Goal: Task Accomplishment & Management: Use online tool/utility

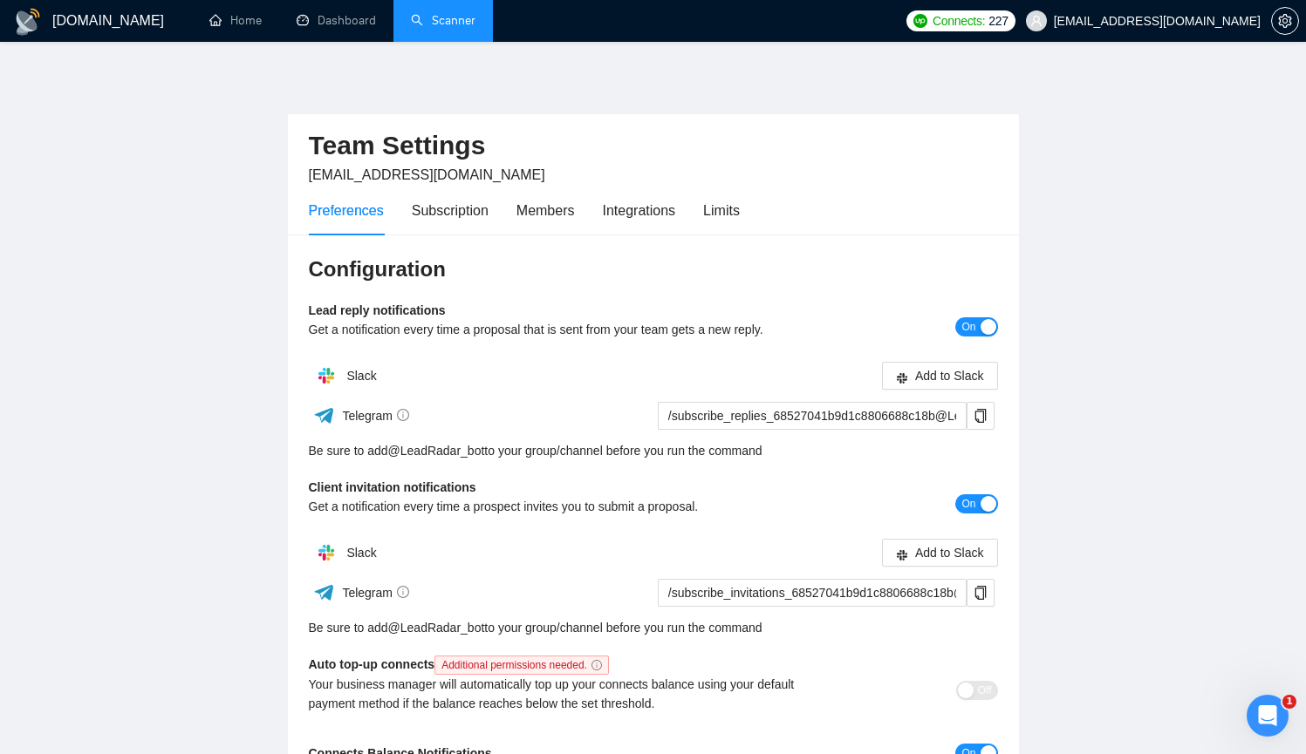
click at [443, 13] on link "Scanner" at bounding box center [443, 20] width 65 height 15
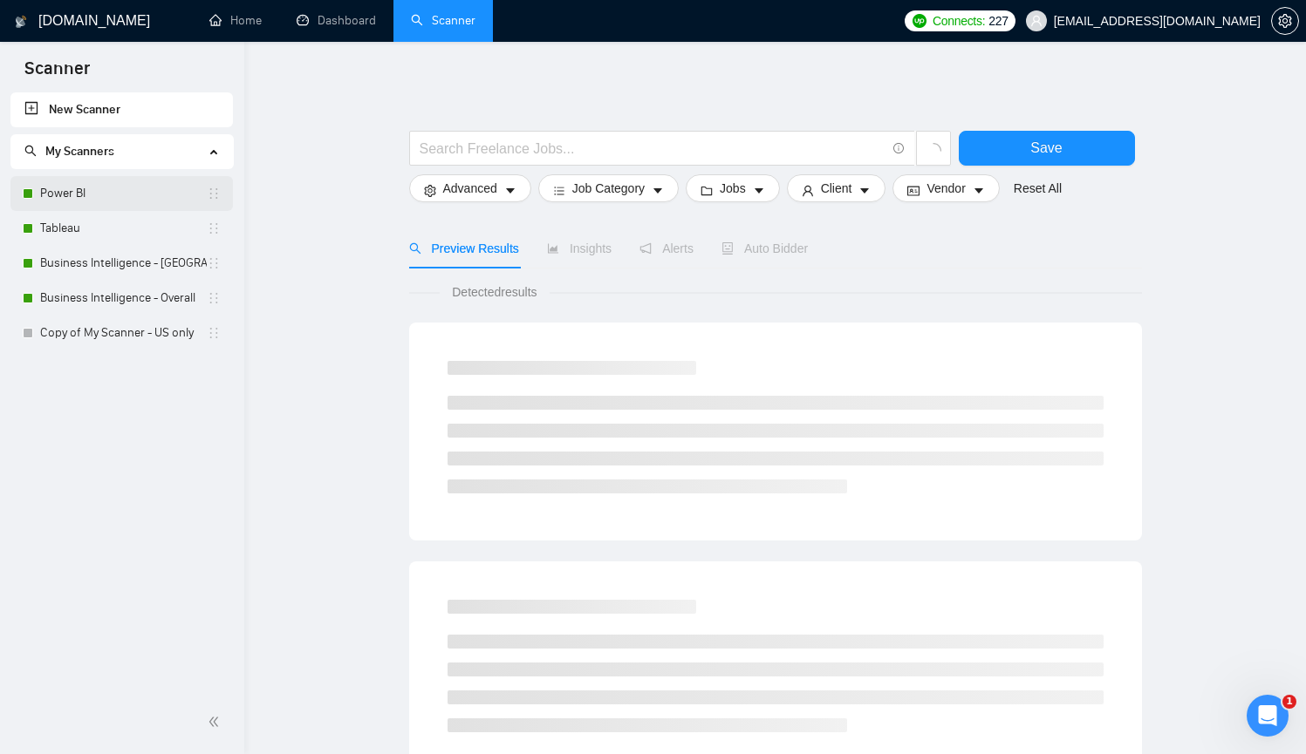
click at [87, 196] on link "Power BI" at bounding box center [123, 193] width 167 height 35
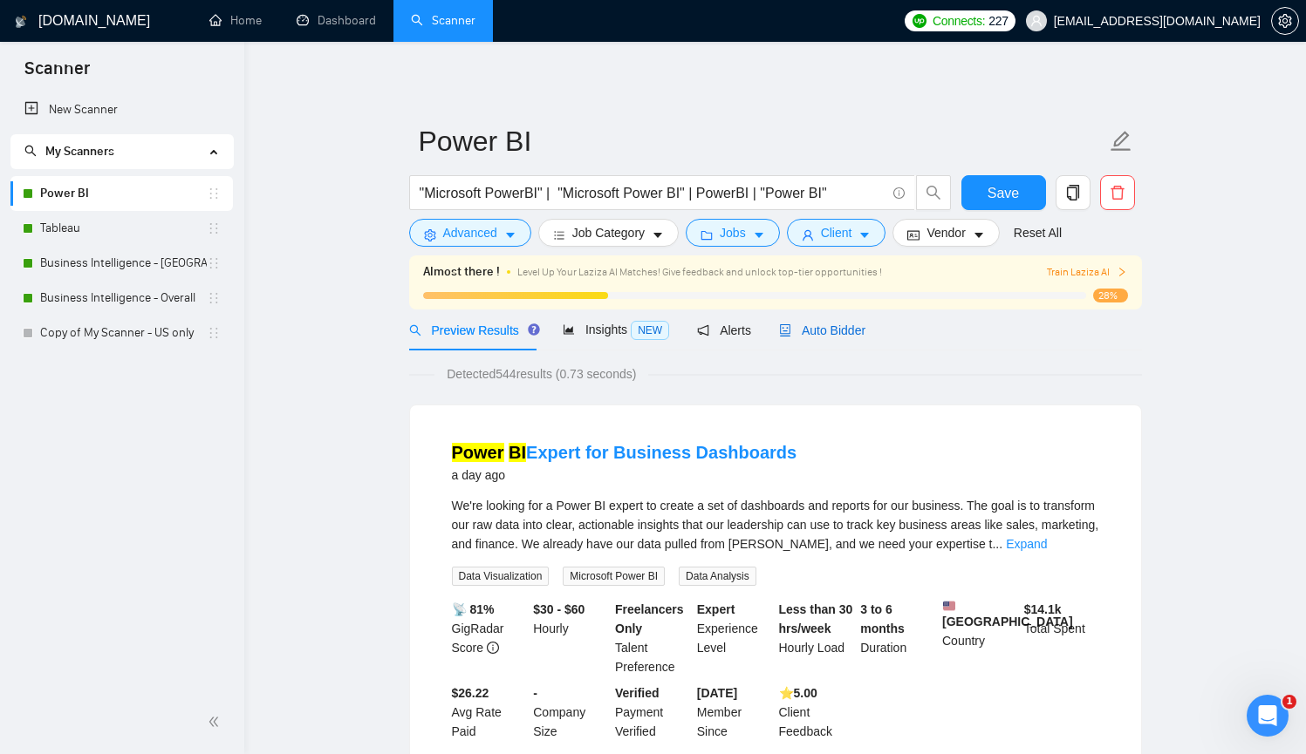
click at [828, 335] on span "Auto Bidder" at bounding box center [822, 331] width 86 height 14
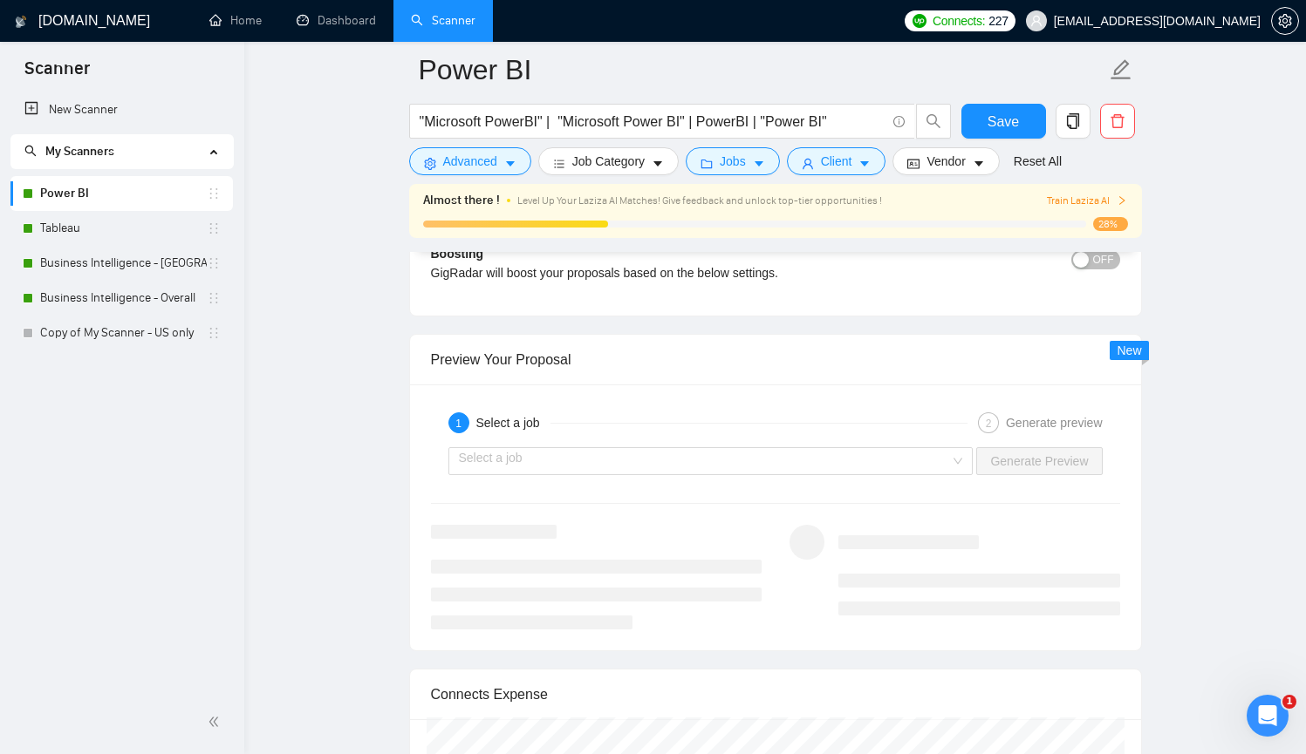
scroll to position [3228, 0]
click at [685, 463] on input "search" at bounding box center [705, 462] width 492 height 26
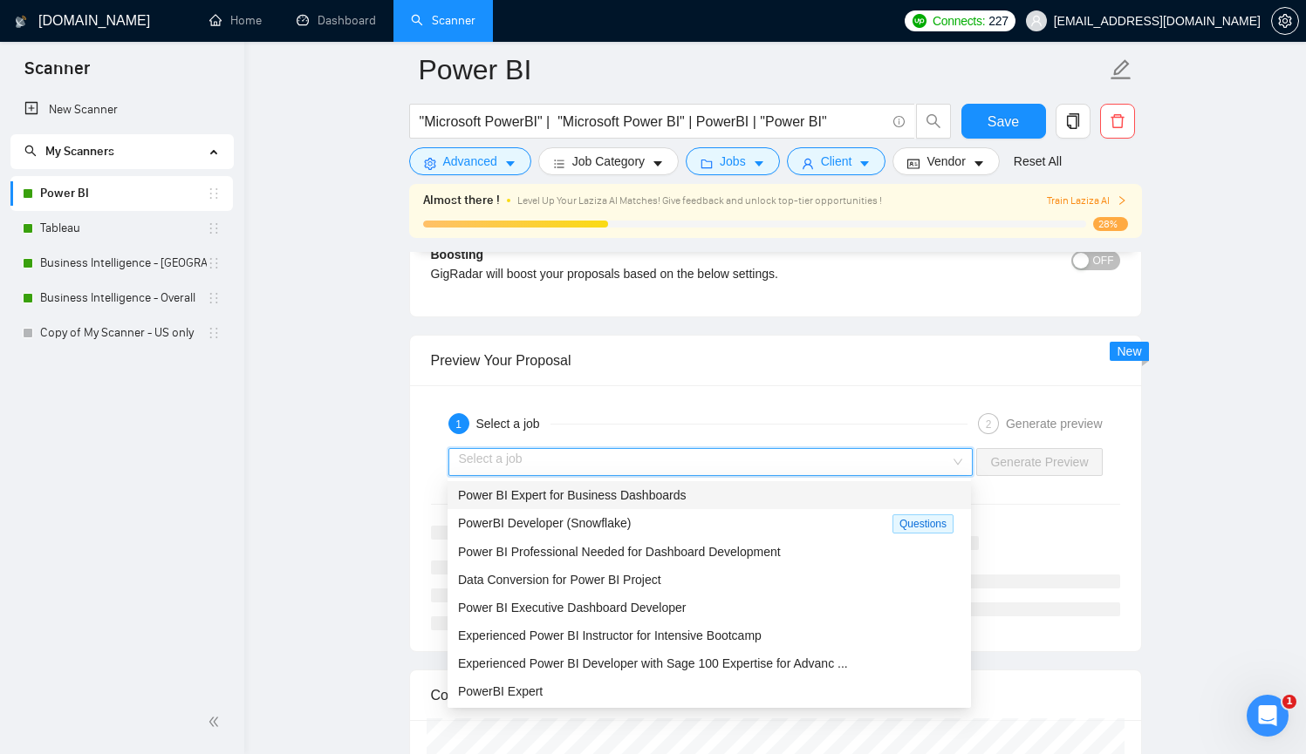
click at [795, 465] on input "search" at bounding box center [705, 462] width 492 height 26
click at [625, 406] on div "1 Select a job 2 Generate preview" at bounding box center [775, 423] width 689 height 35
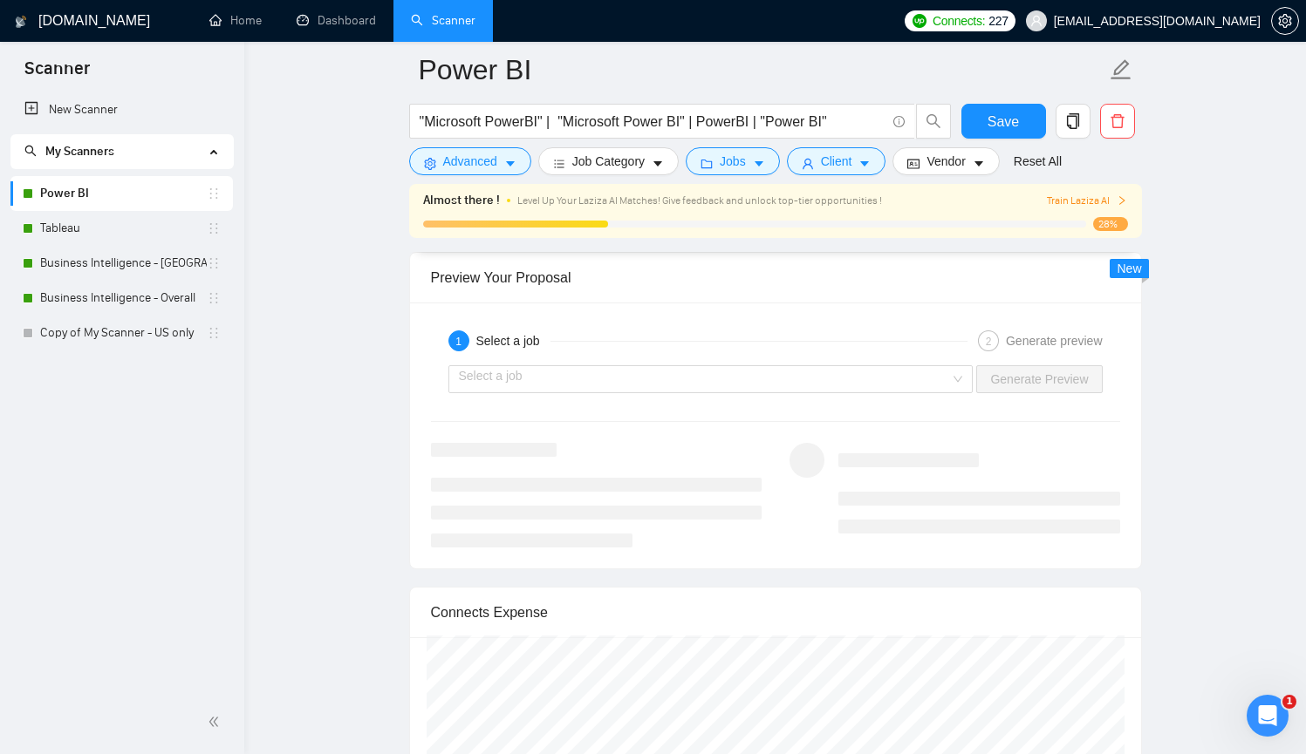
scroll to position [3229, 0]
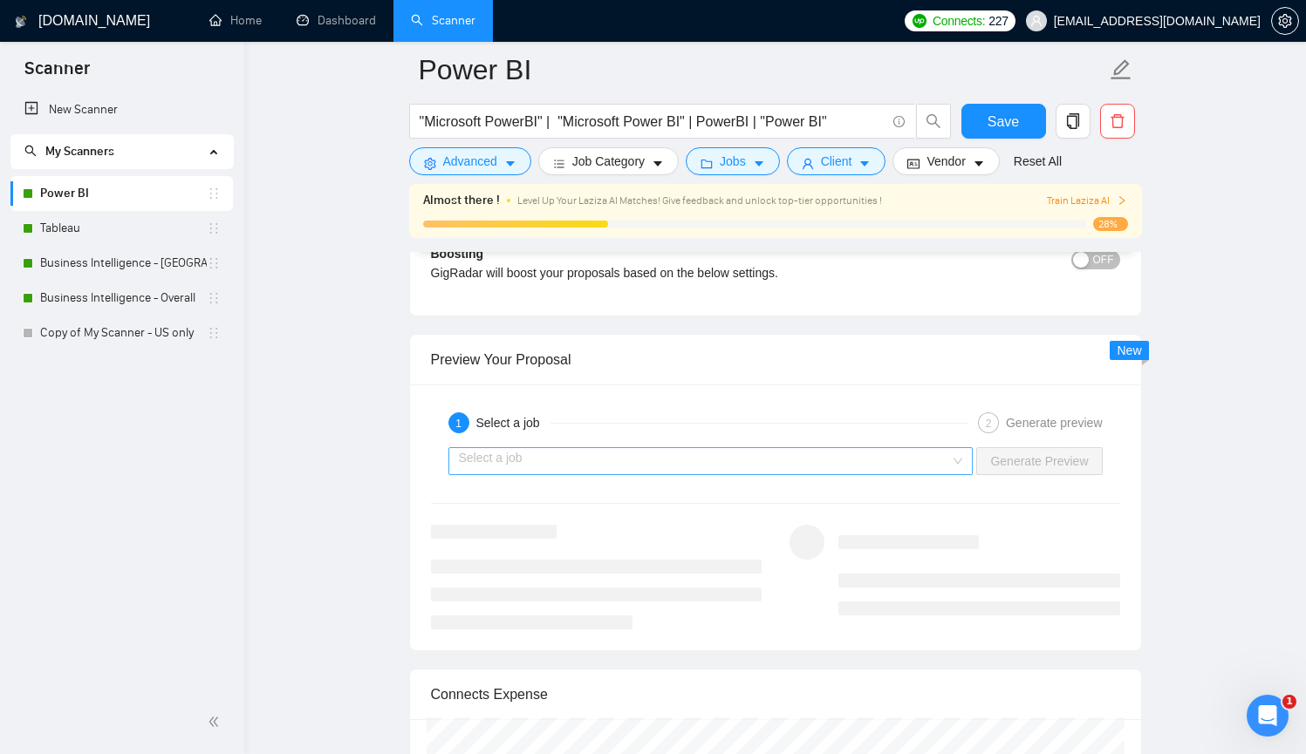
click at [637, 456] on input "search" at bounding box center [705, 461] width 492 height 26
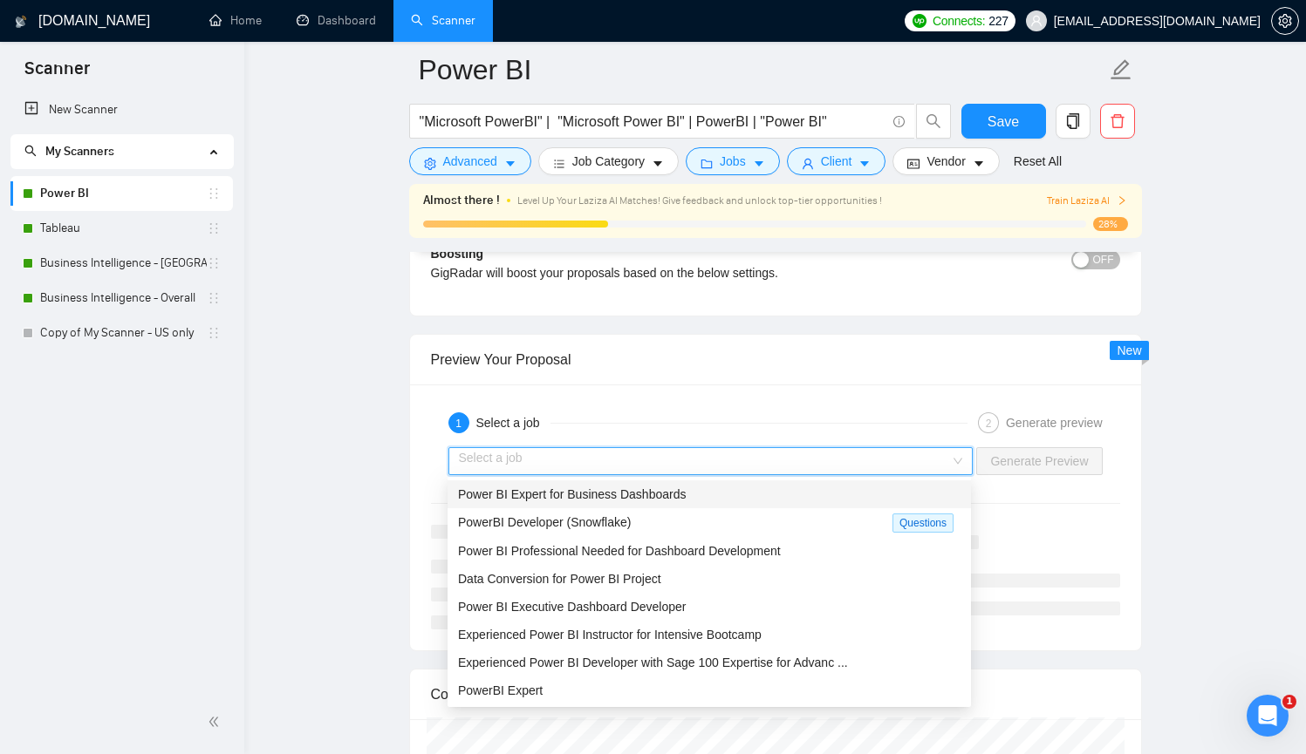
click at [625, 489] on span "Power BI Expert for Business Dashboards" at bounding box center [572, 495] width 228 height 14
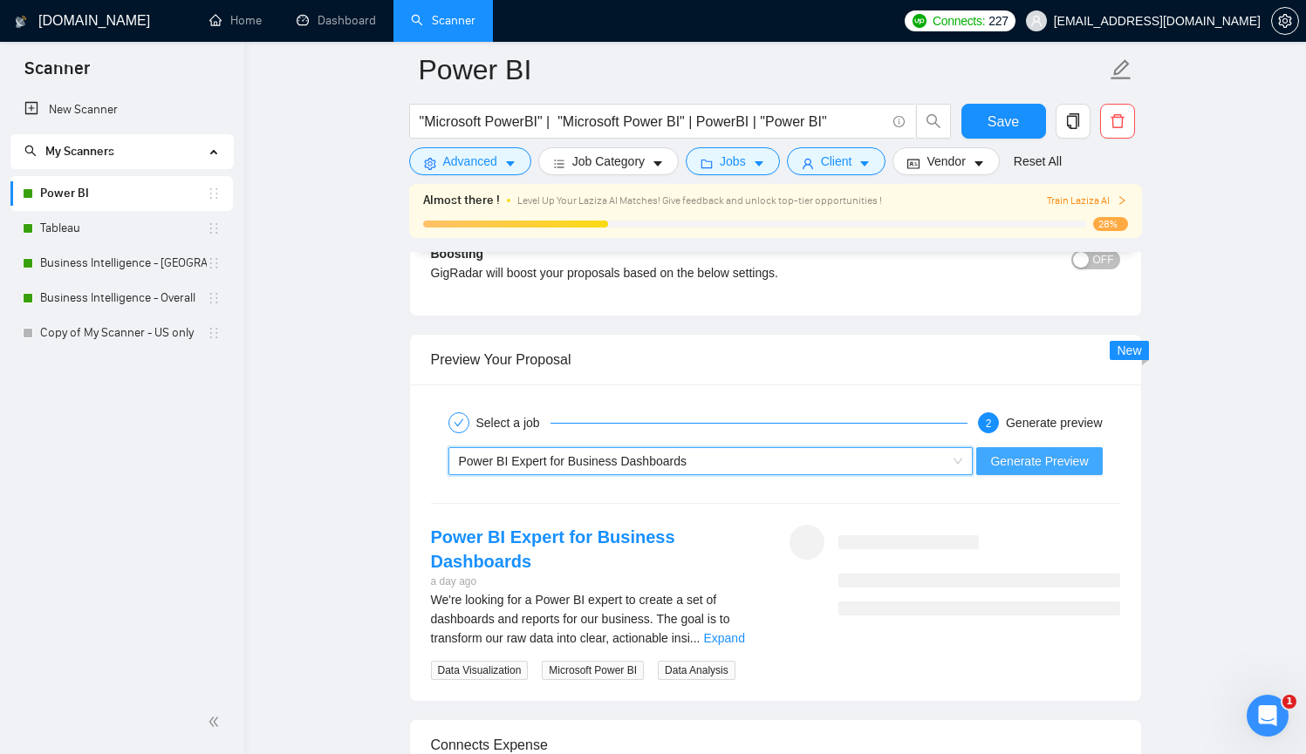
click at [1030, 459] on span "Generate Preview" at bounding box center [1039, 461] width 98 height 19
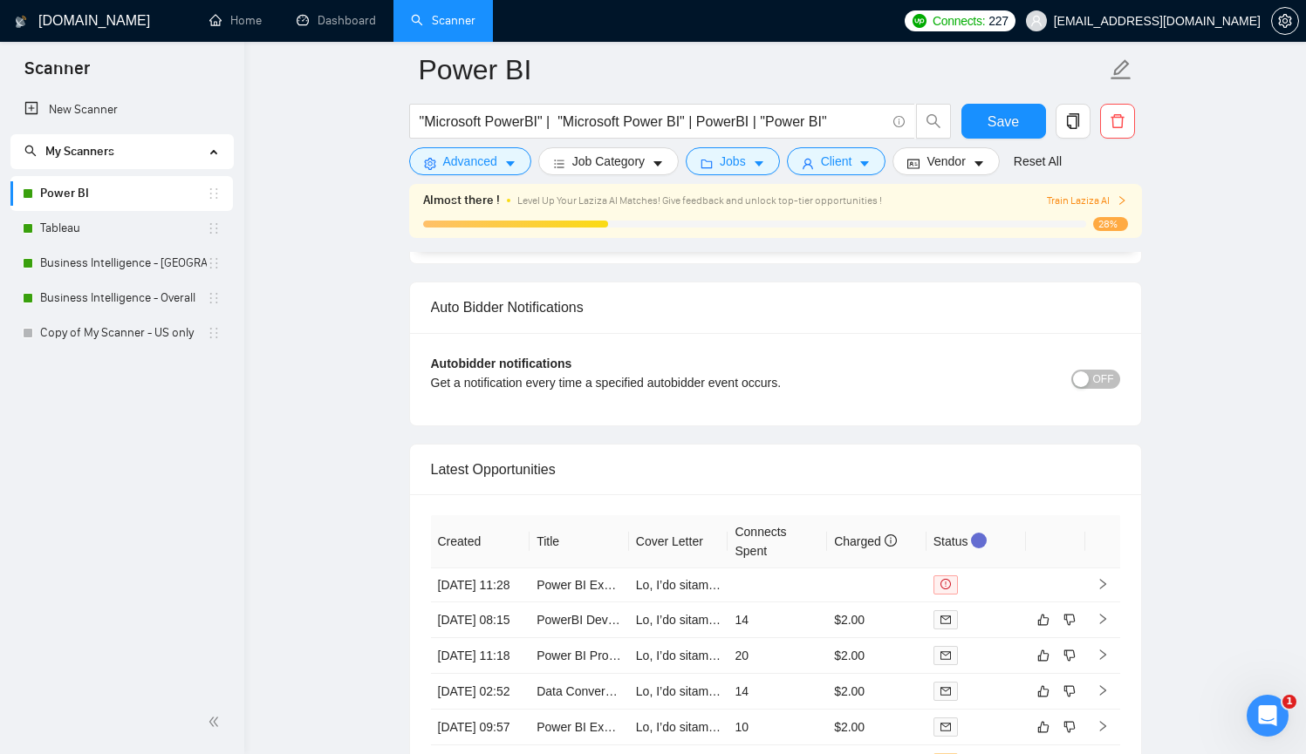
scroll to position [4296, 0]
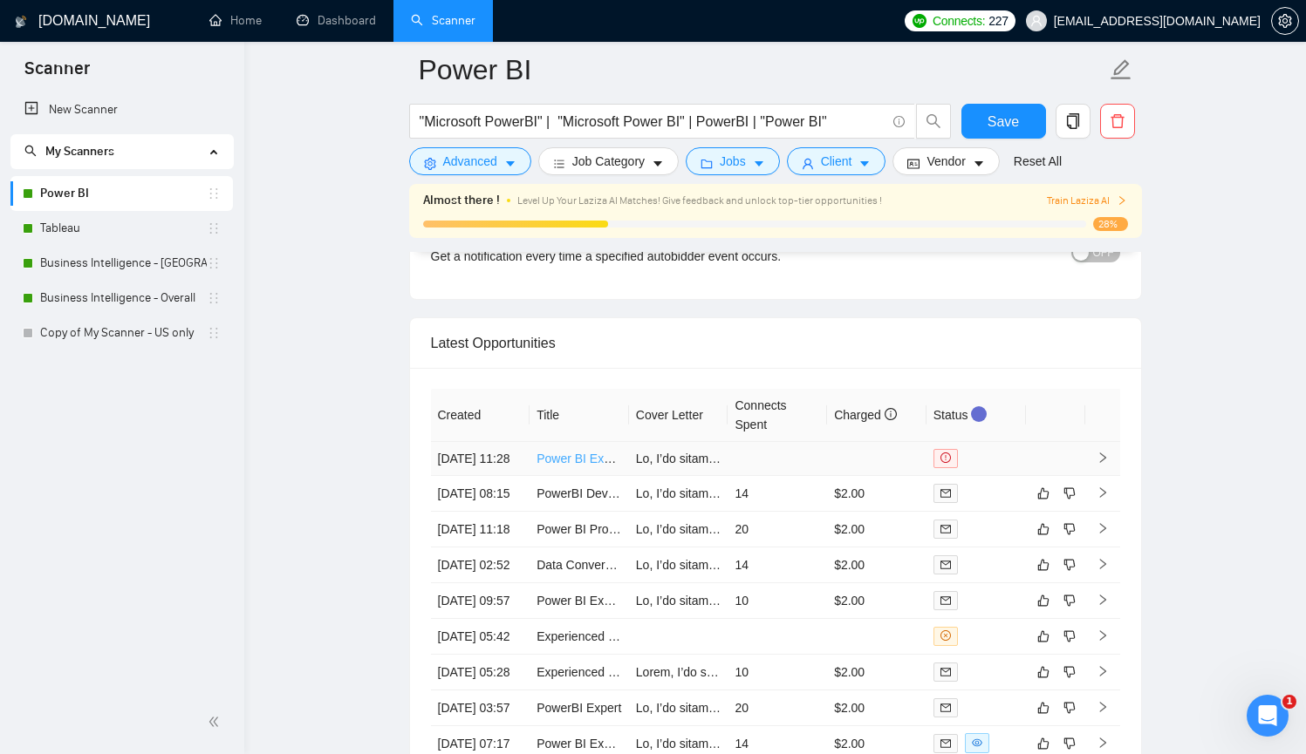
click at [608, 452] on link "Power BI Expert for Business Dashboards" at bounding box center [650, 459] width 228 height 14
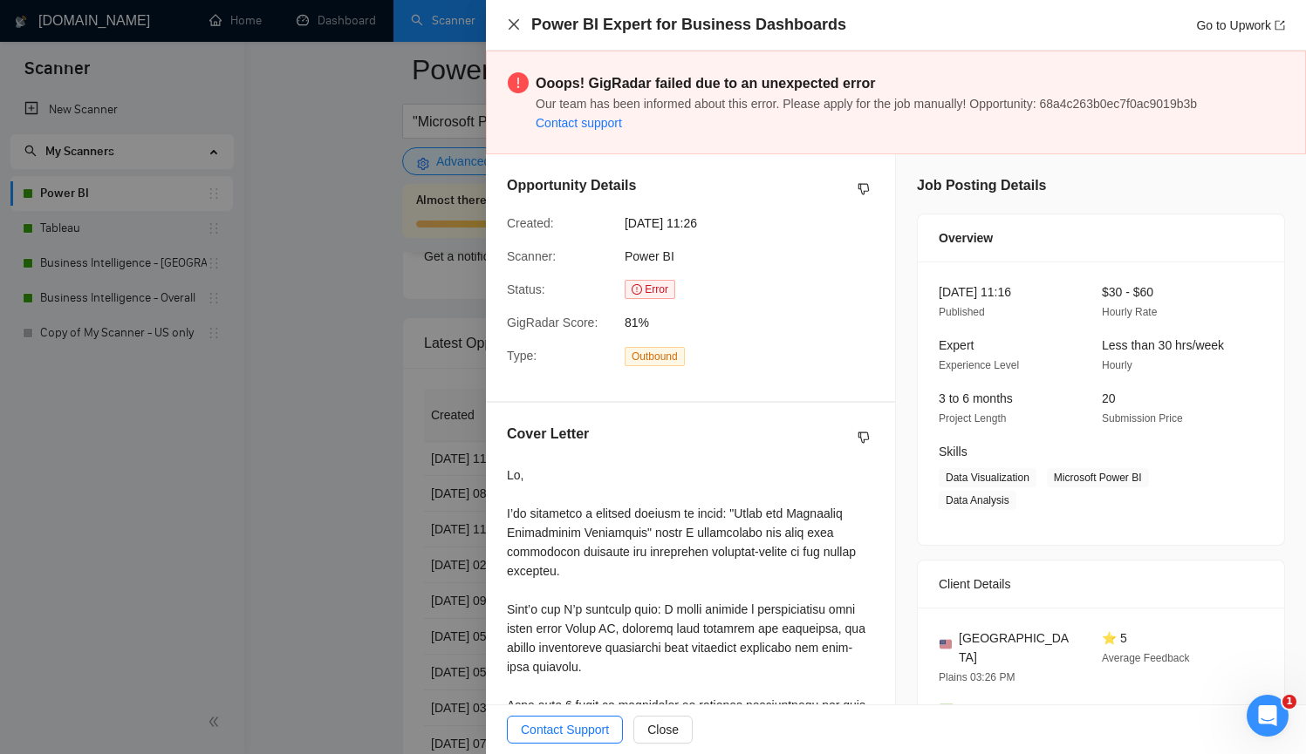
click at [512, 20] on icon "close" at bounding box center [514, 24] width 14 height 14
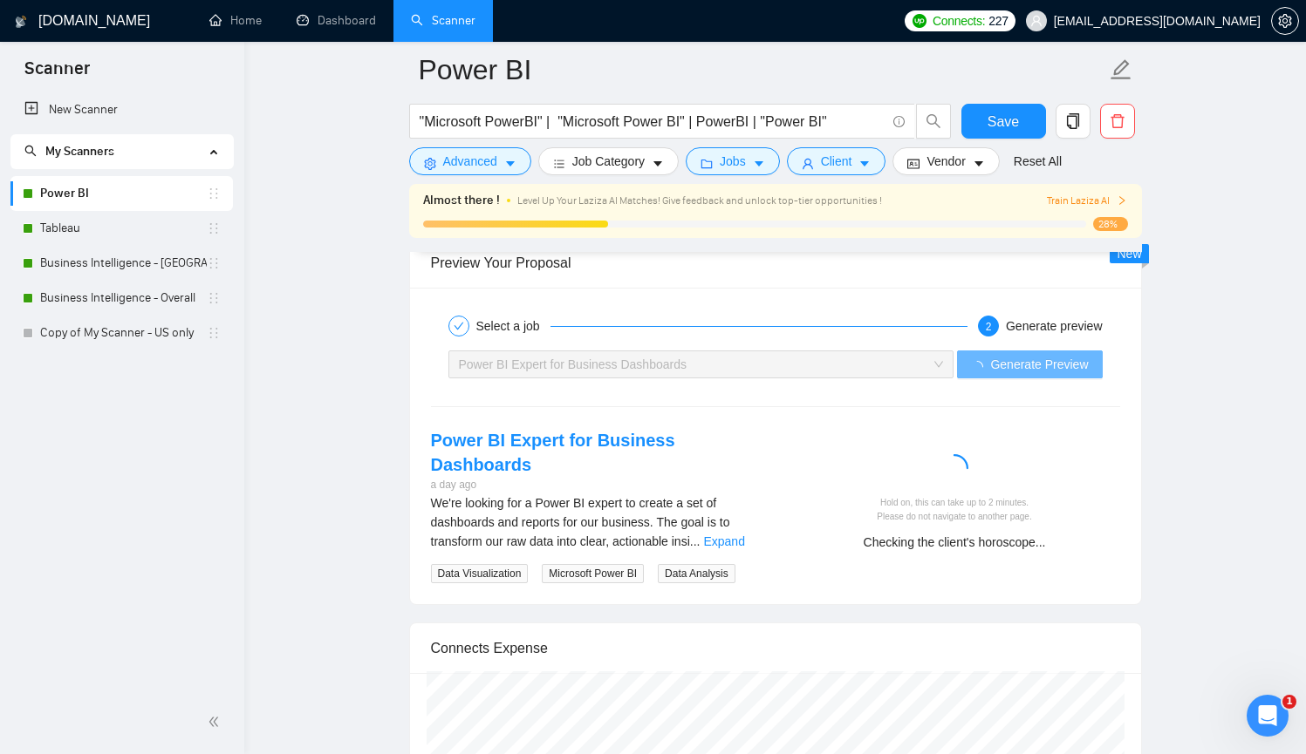
scroll to position [3328, 0]
click at [1264, 716] on icon "Open Intercom Messenger" at bounding box center [1267, 716] width 29 height 29
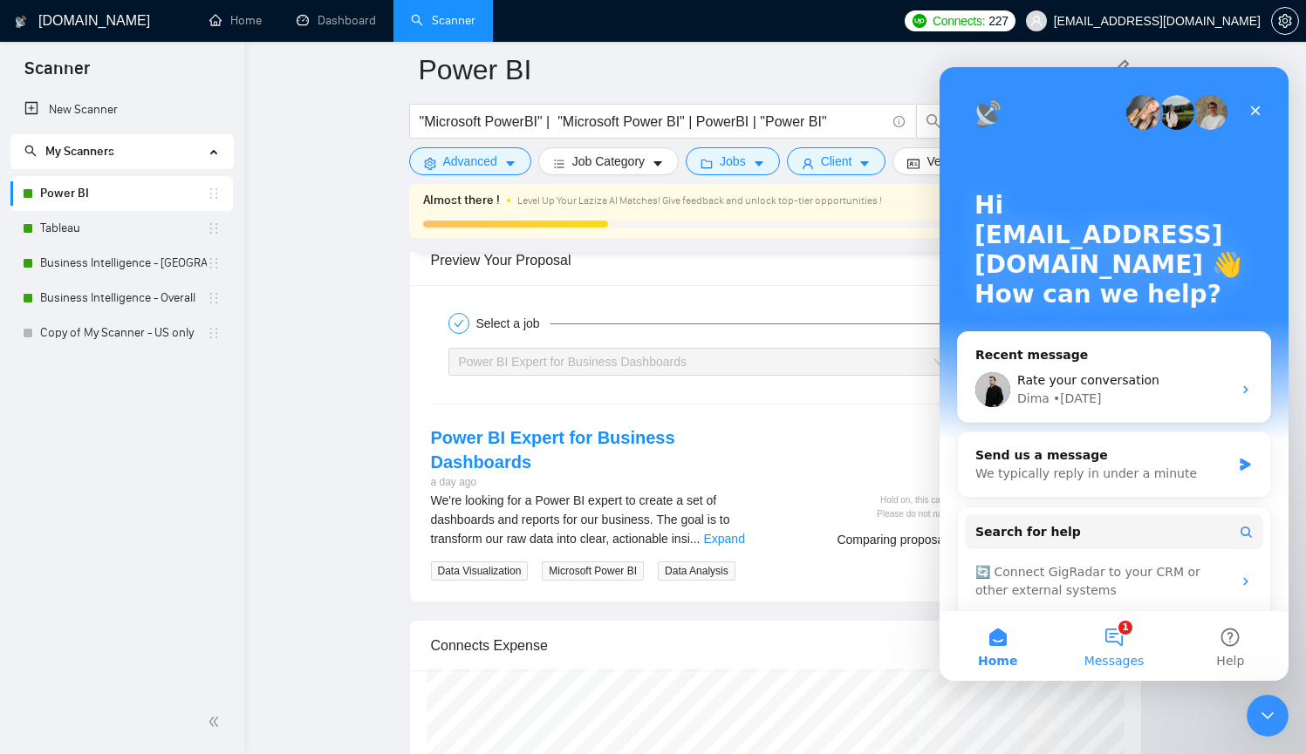
click at [1119, 642] on button "1 Messages" at bounding box center [1113, 646] width 116 height 70
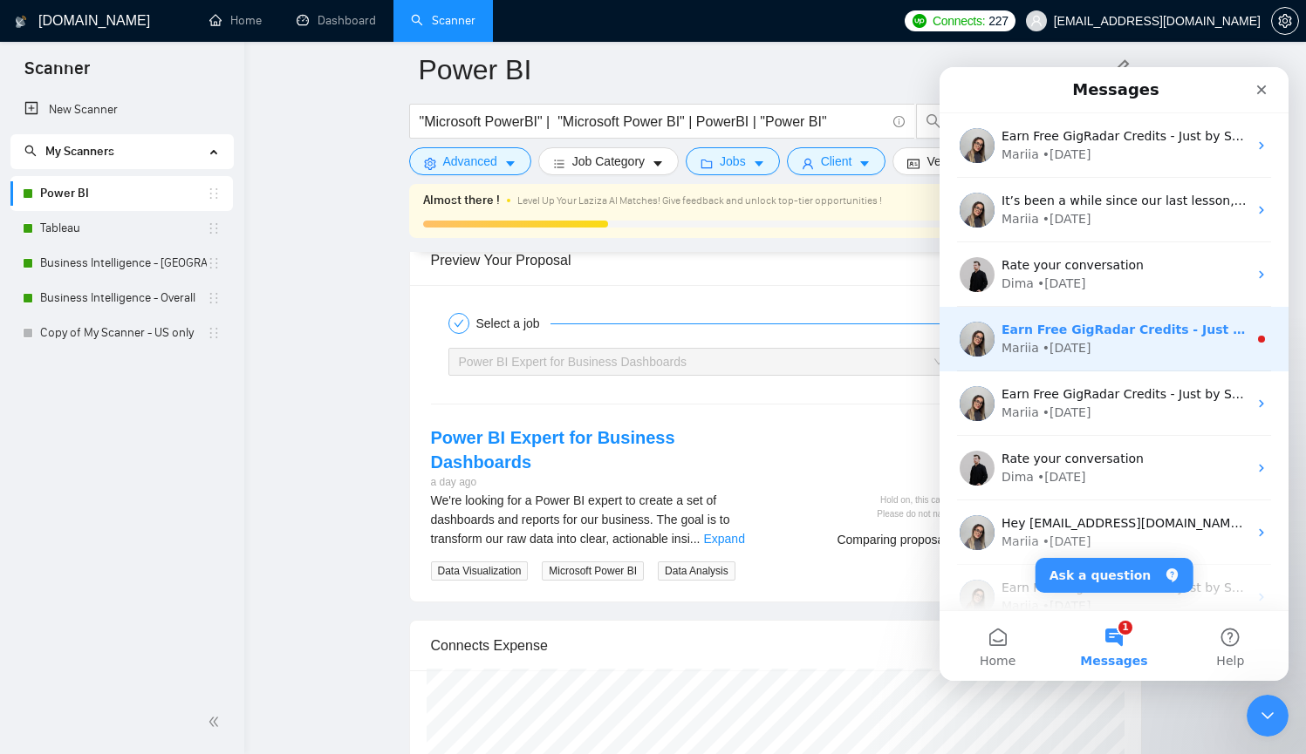
click at [1166, 347] on div "Mariia • [DATE]" at bounding box center [1124, 348] width 246 height 18
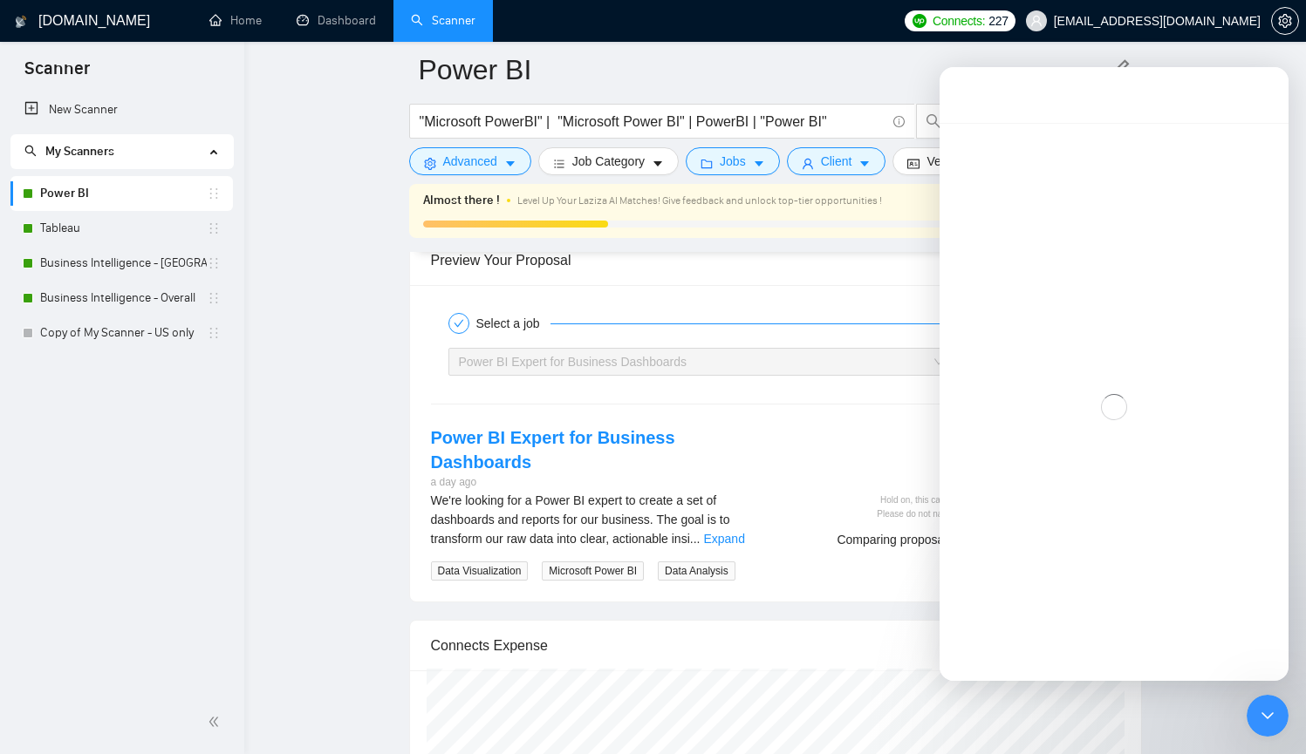
scroll to position [3192, 0]
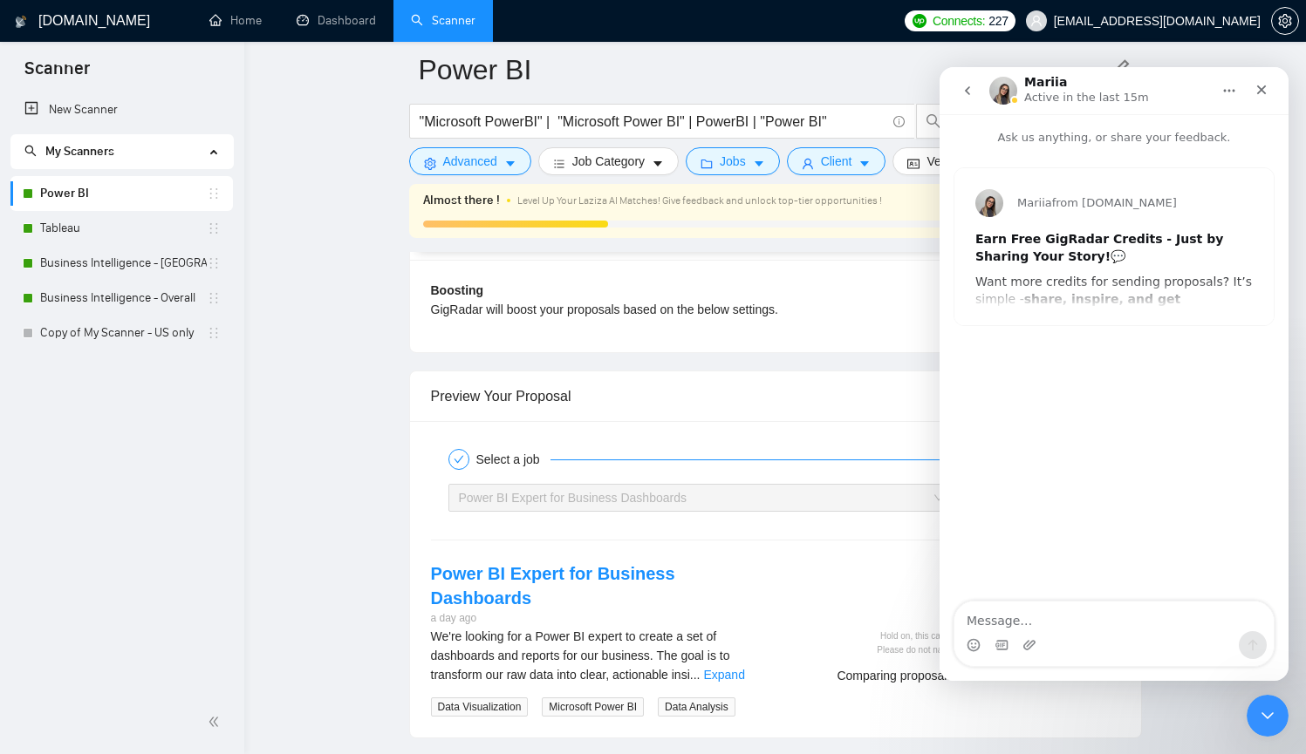
click at [969, 90] on icon "go back" at bounding box center [967, 91] width 14 height 14
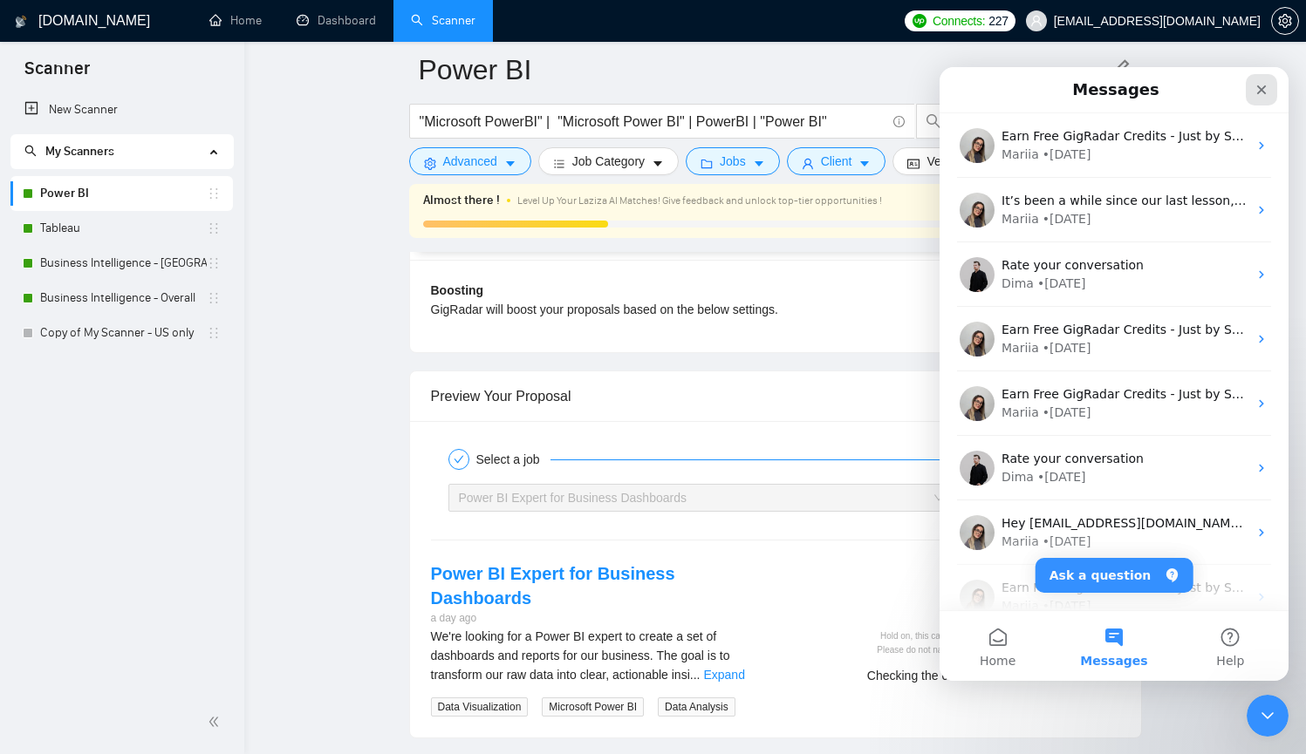
click at [1266, 81] on div "Close" at bounding box center [1261, 89] width 31 height 31
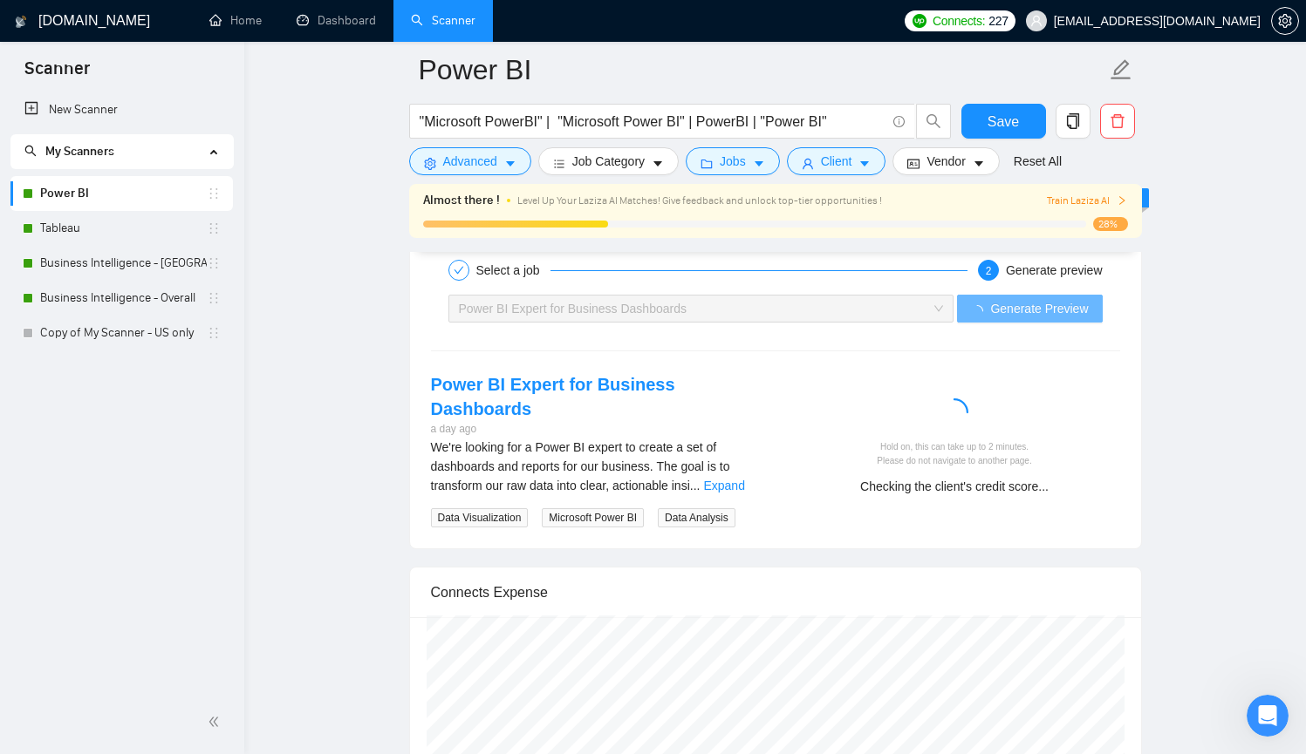
scroll to position [3294, 0]
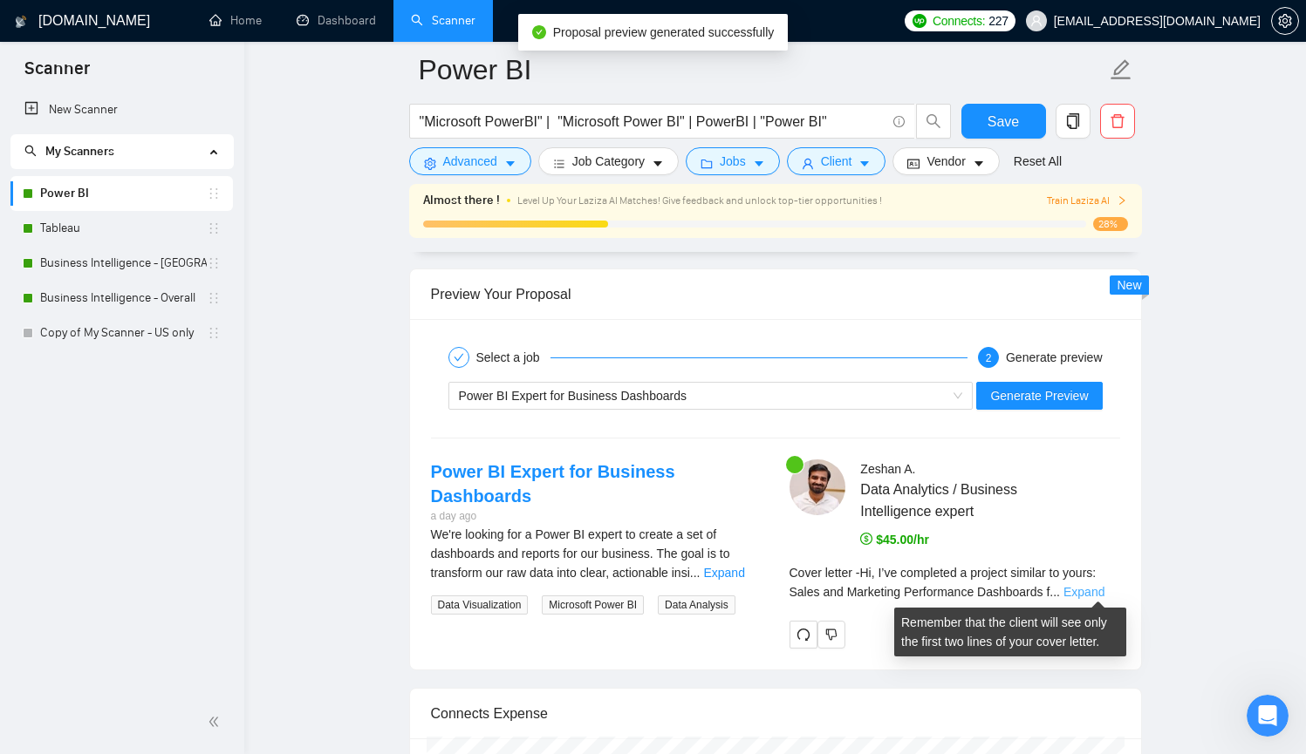
click at [1092, 586] on link "Expand" at bounding box center [1083, 592] width 41 height 14
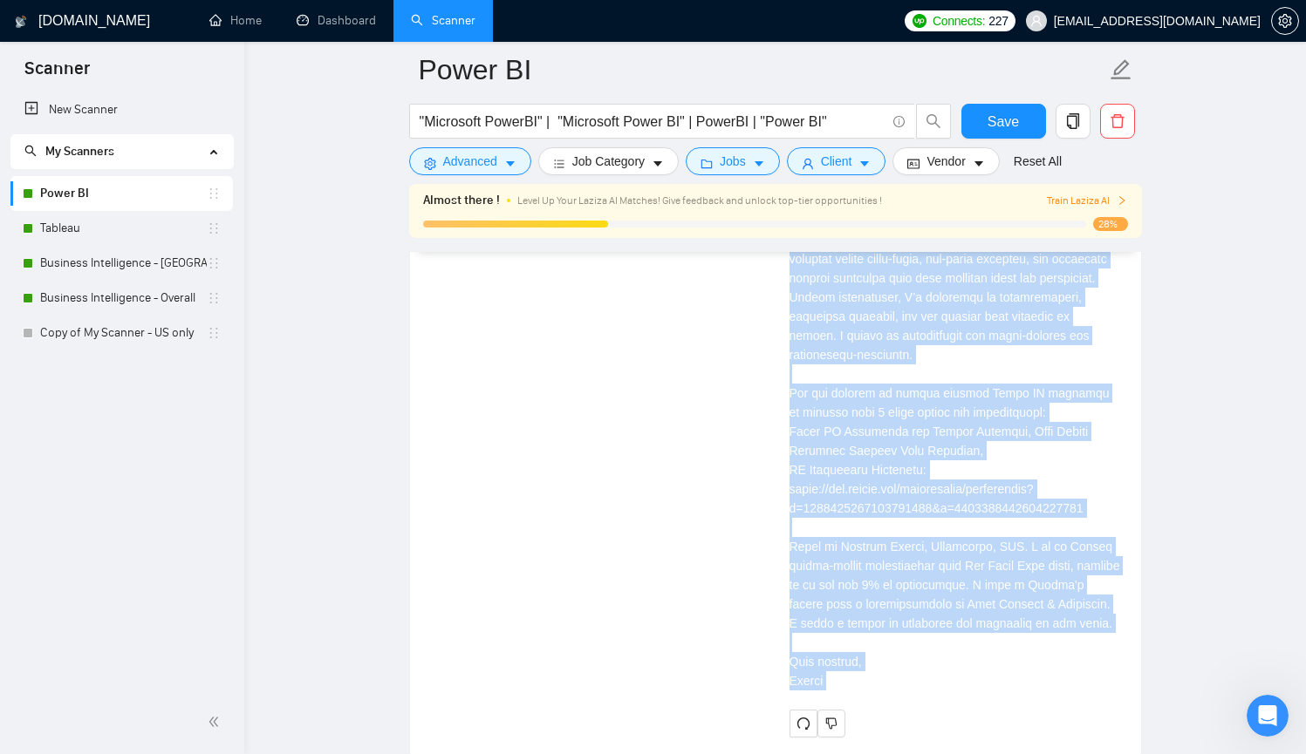
scroll to position [4097, 0]
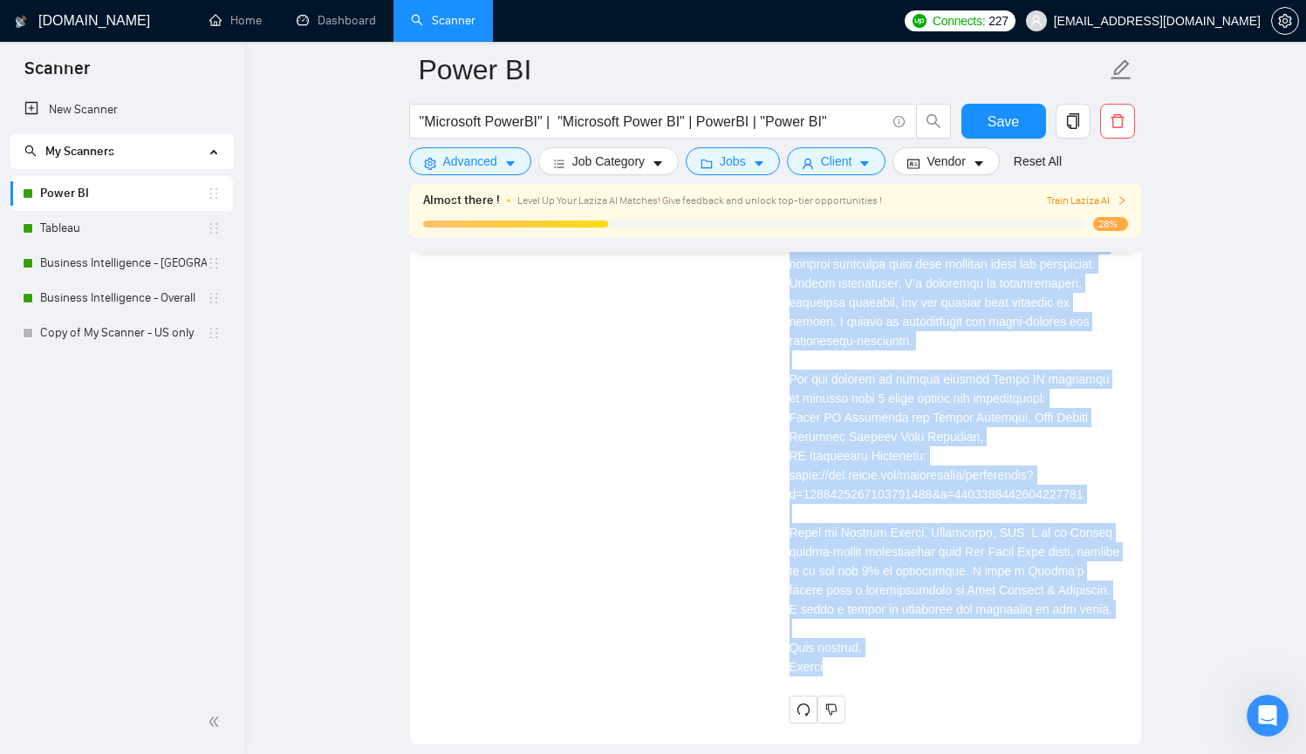
drag, startPoint x: 788, startPoint y: 311, endPoint x: 910, endPoint y: 647, distance: 357.3
click at [910, 647] on div "[PERSON_NAME] Data Analytics / Business Intelligence expert $45.00/hr Cover let…" at bounding box center [954, 190] width 358 height 1066
copy div "Lo, I’do sitametco a elitsed doeiusm te incid: Utlab etd Magnaaliq Enimadminim …"
